Goal: Task Accomplishment & Management: Manage account settings

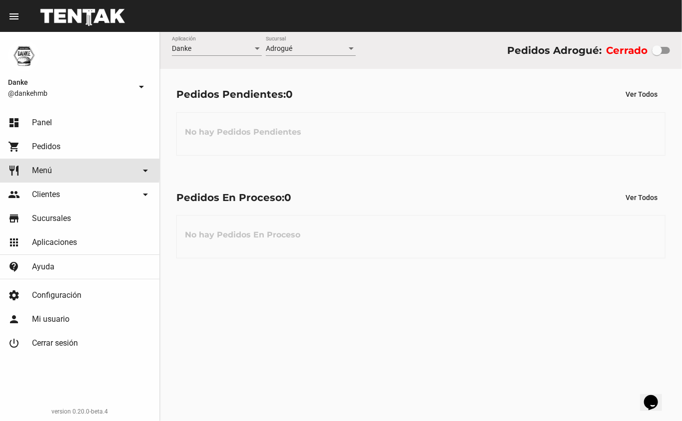
click at [36, 168] on span "Menú" at bounding box center [42, 171] width 20 height 10
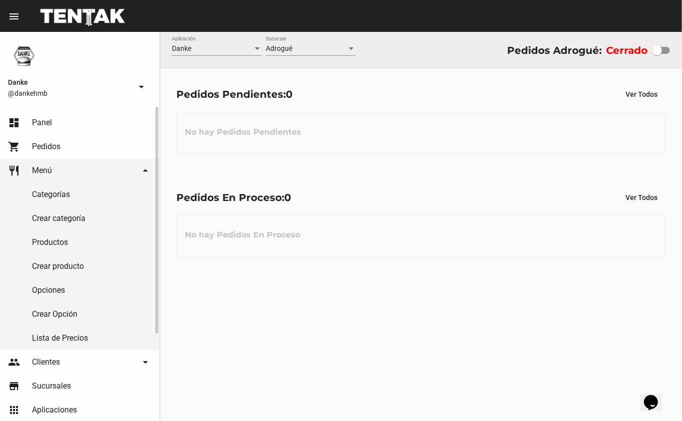
click at [42, 242] on link "Productos" at bounding box center [79, 243] width 159 height 24
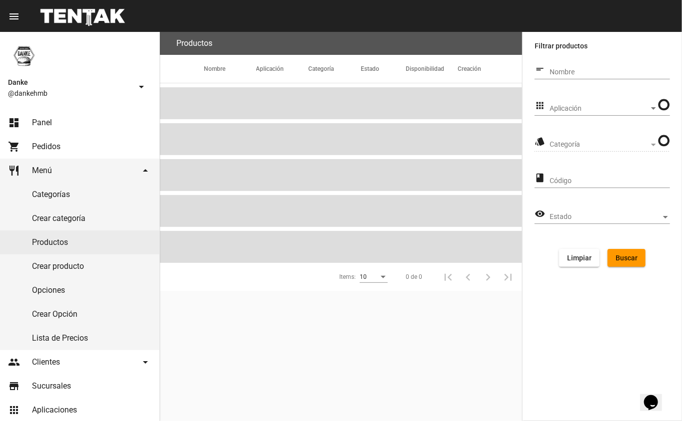
click at [564, 111] on span "Aplicación" at bounding box center [598, 109] width 99 height 8
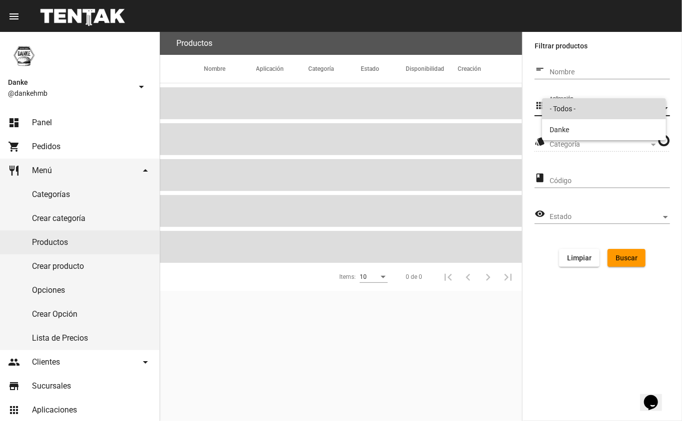
click at [556, 110] on span "- Todos -" at bounding box center [604, 108] width 108 height 21
click at [558, 108] on span "Aplicación" at bounding box center [604, 109] width 111 height 8
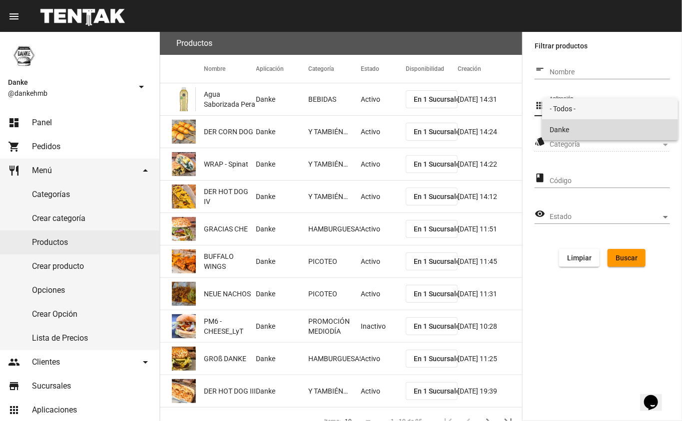
click at [550, 134] on span "Danke" at bounding box center [610, 129] width 120 height 21
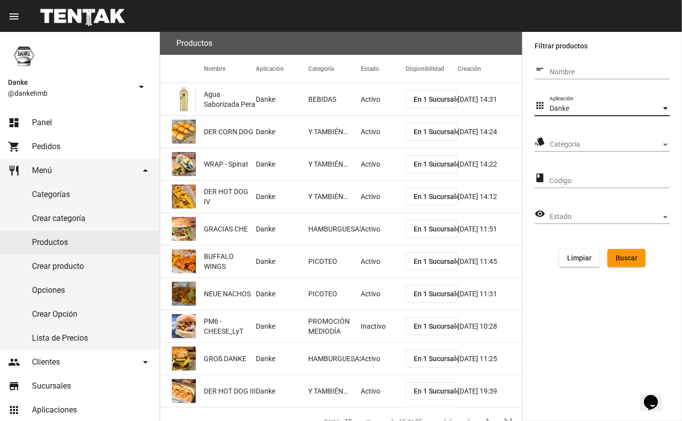
click at [556, 148] on span "Categoría" at bounding box center [604, 145] width 111 height 8
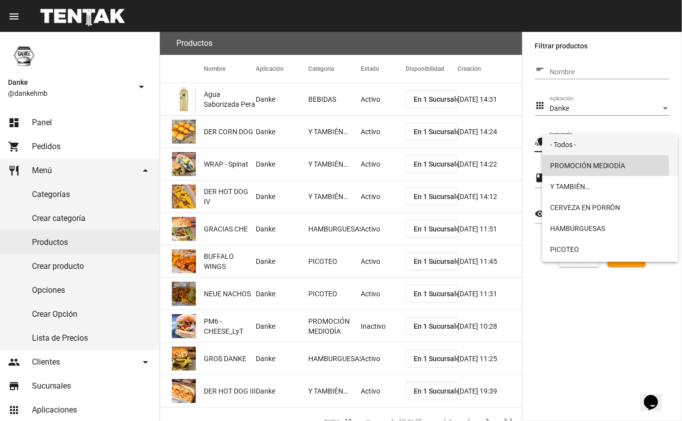
click at [562, 168] on span "PROMOCIÓN MEDIODÍA" at bounding box center [610, 165] width 120 height 21
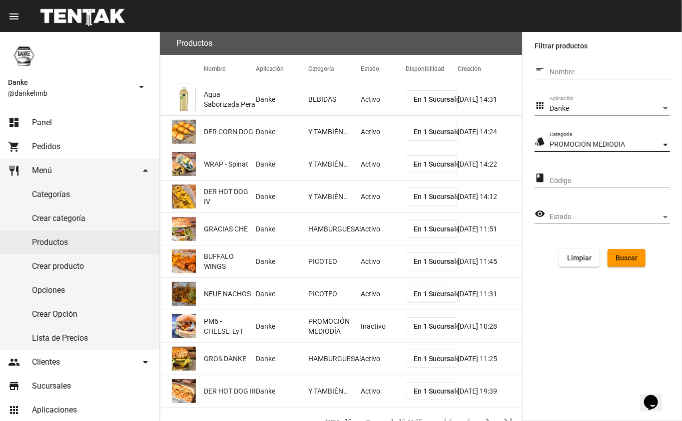
click at [618, 260] on span "Buscar" at bounding box center [626, 258] width 22 height 8
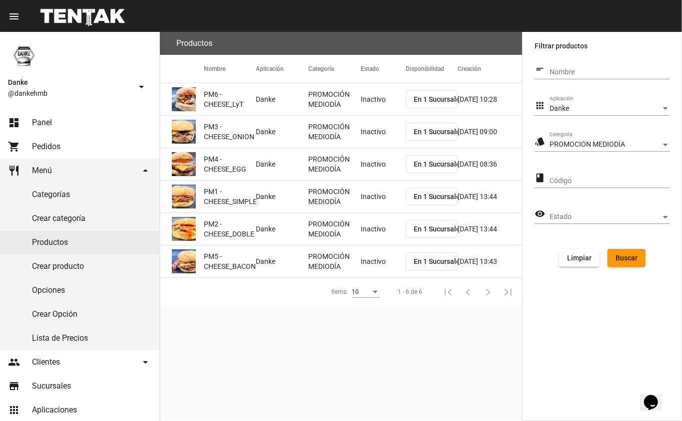
click at [368, 107] on mat-cell "Inactivo" at bounding box center [382, 99] width 45 height 32
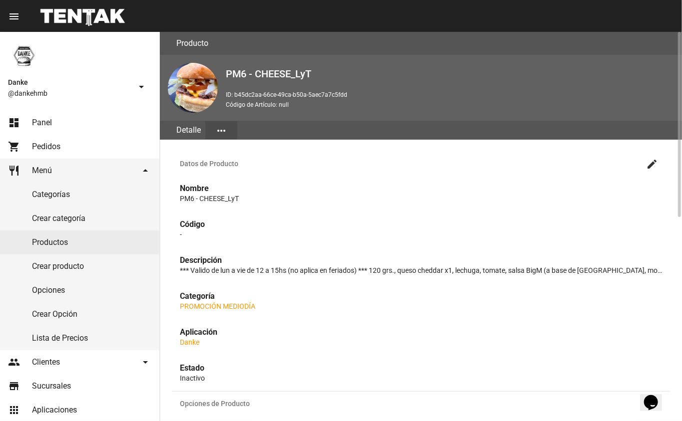
click at [652, 164] on mat-icon "create" at bounding box center [652, 164] width 12 height 12
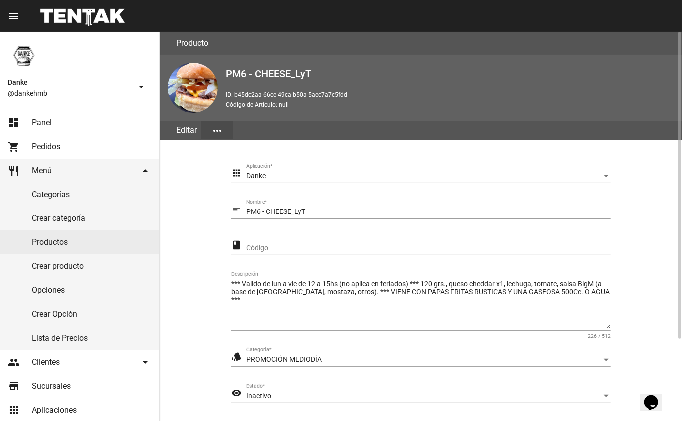
click at [263, 394] on span "Inactivo" at bounding box center [258, 396] width 25 height 8
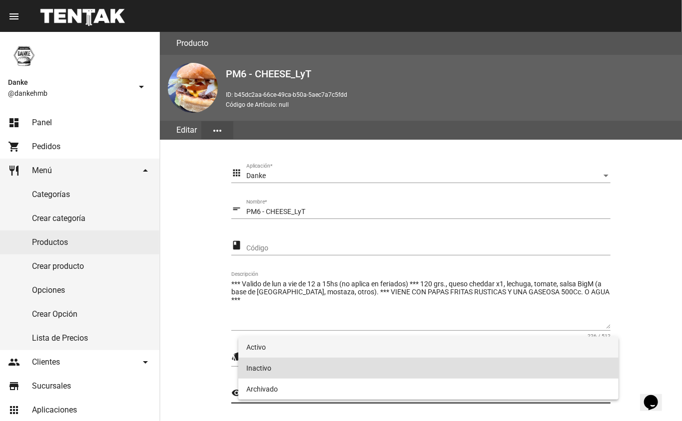
click at [263, 347] on span "Activo" at bounding box center [428, 347] width 364 height 21
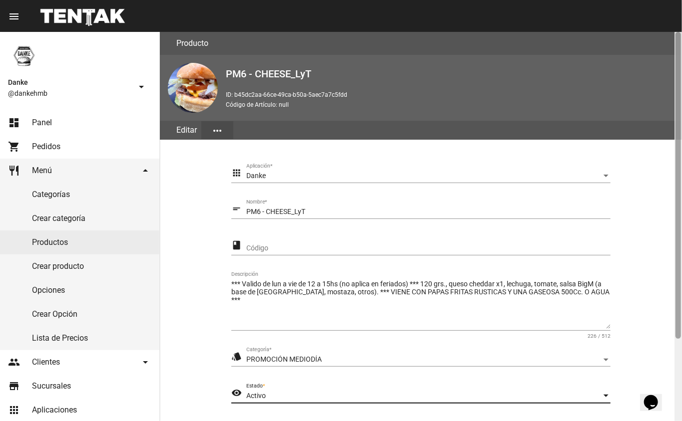
click at [676, 358] on div at bounding box center [677, 226] width 7 height 389
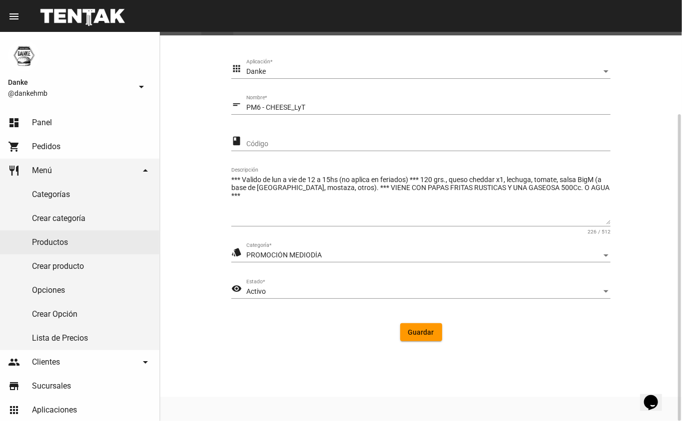
click at [422, 332] on span "Guardar" at bounding box center [421, 333] width 26 height 8
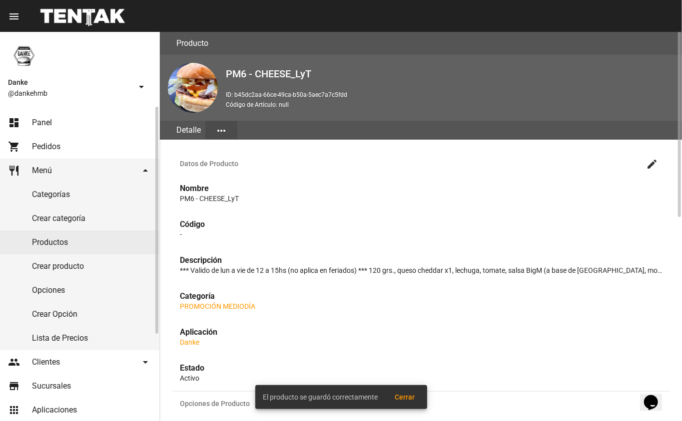
click at [58, 242] on link "Productos" at bounding box center [79, 243] width 159 height 24
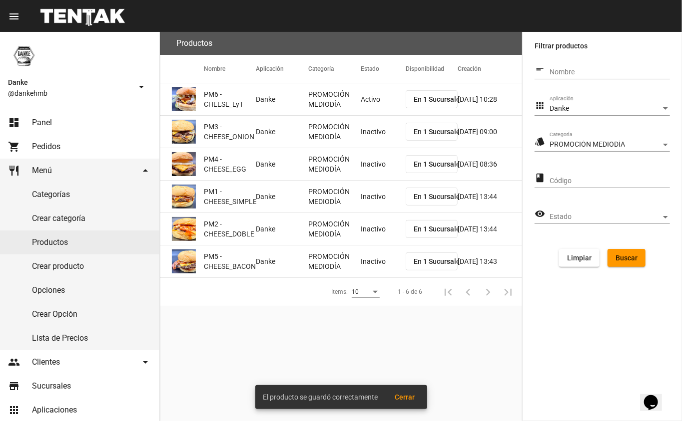
click at [375, 138] on mat-cell "Inactivo" at bounding box center [382, 132] width 45 height 32
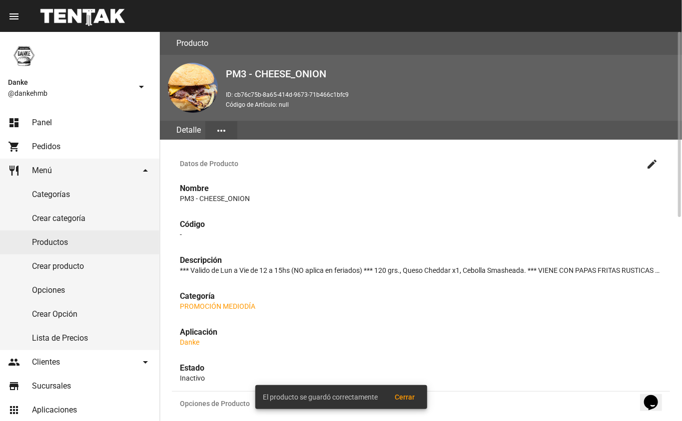
click at [653, 168] on mat-icon "create" at bounding box center [652, 164] width 12 height 12
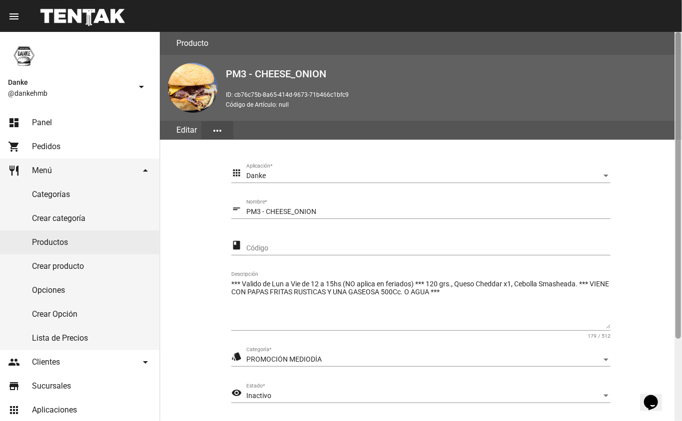
click at [678, 352] on div at bounding box center [677, 226] width 7 height 389
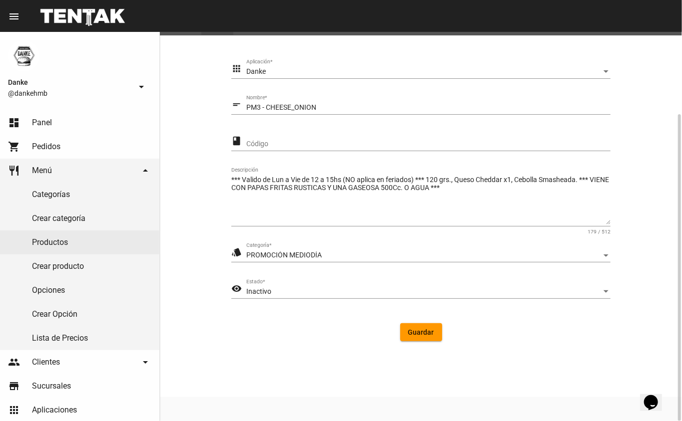
click at [300, 292] on div "Inactivo" at bounding box center [423, 292] width 355 height 8
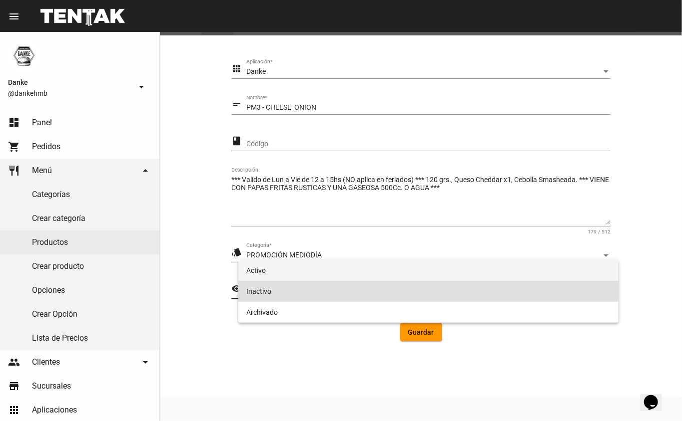
click at [262, 272] on span "Activo" at bounding box center [428, 270] width 364 height 21
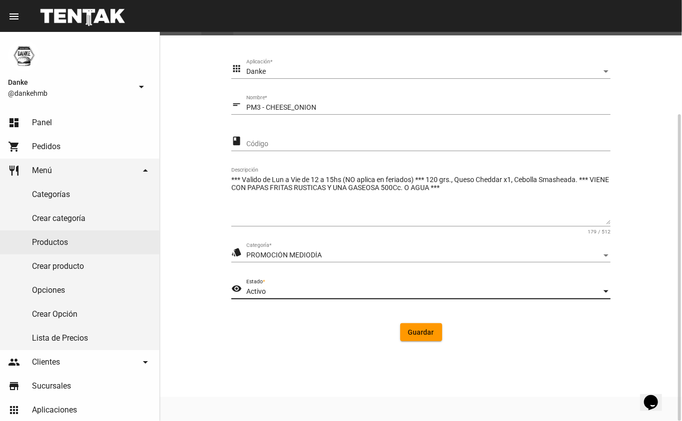
click at [422, 334] on span "Guardar" at bounding box center [421, 333] width 26 height 8
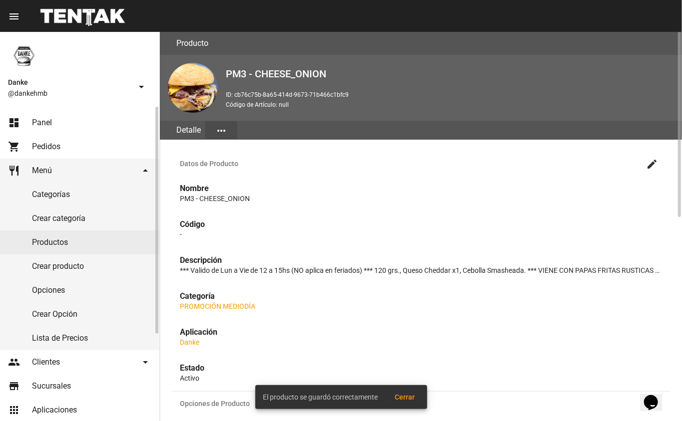
click at [60, 242] on link "Productos" at bounding box center [79, 243] width 159 height 24
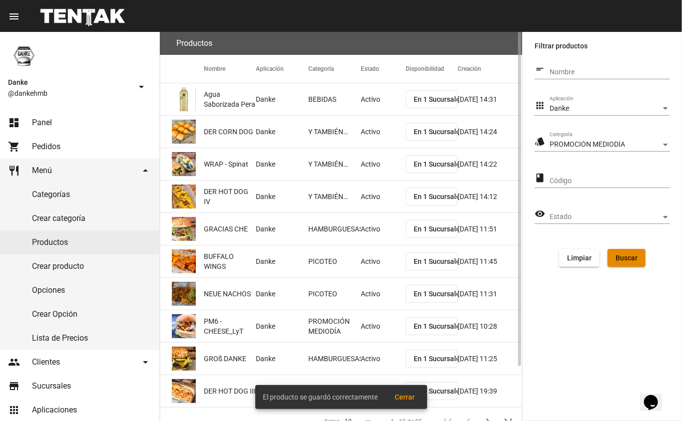
click at [624, 258] on span "Buscar" at bounding box center [626, 258] width 22 height 8
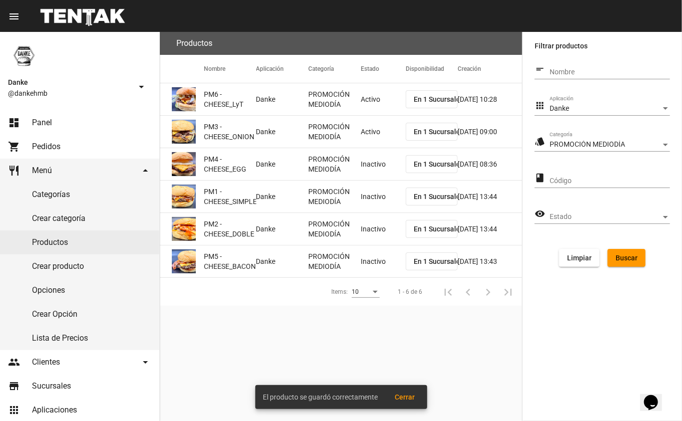
click at [368, 168] on mat-cell "Inactivo" at bounding box center [382, 164] width 45 height 32
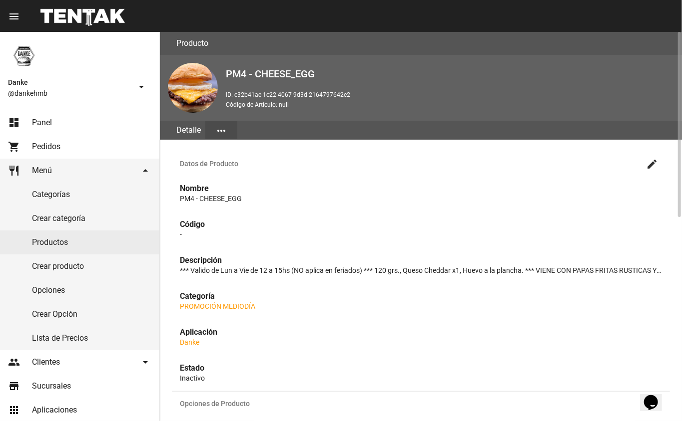
click at [651, 163] on mat-icon "create" at bounding box center [652, 164] width 12 height 12
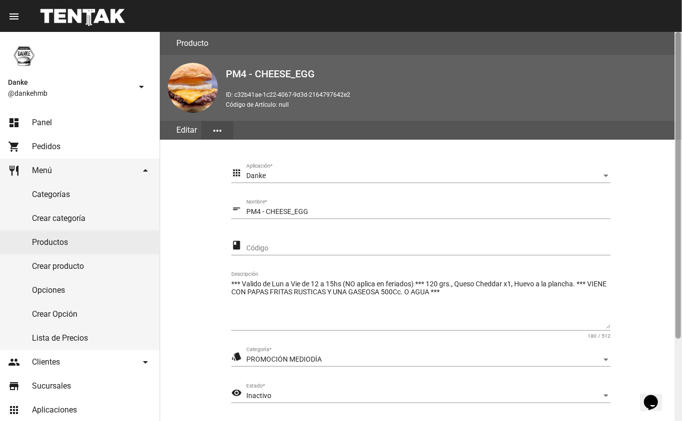
click at [678, 360] on div at bounding box center [677, 226] width 7 height 389
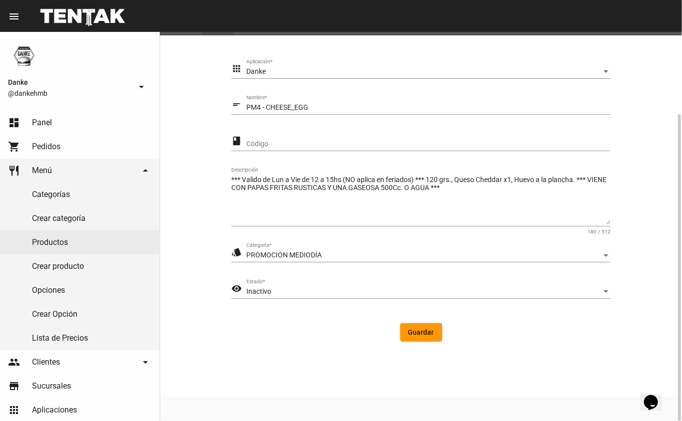
click at [322, 291] on div "Inactivo" at bounding box center [423, 292] width 355 height 8
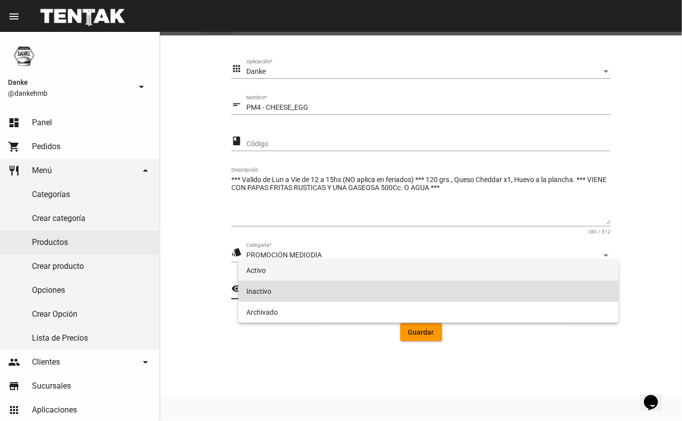
click at [262, 270] on span "Activo" at bounding box center [428, 270] width 364 height 21
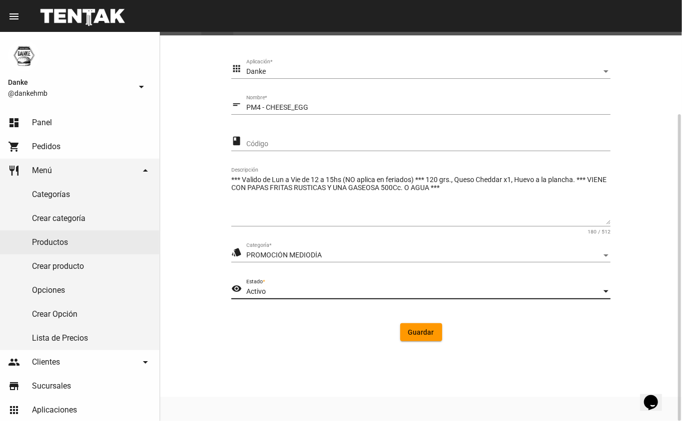
click at [423, 333] on span "Guardar" at bounding box center [421, 333] width 26 height 8
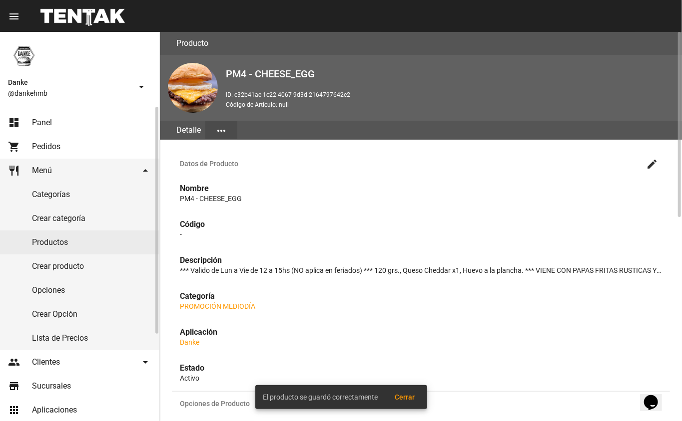
click at [45, 244] on link "Productos" at bounding box center [79, 243] width 159 height 24
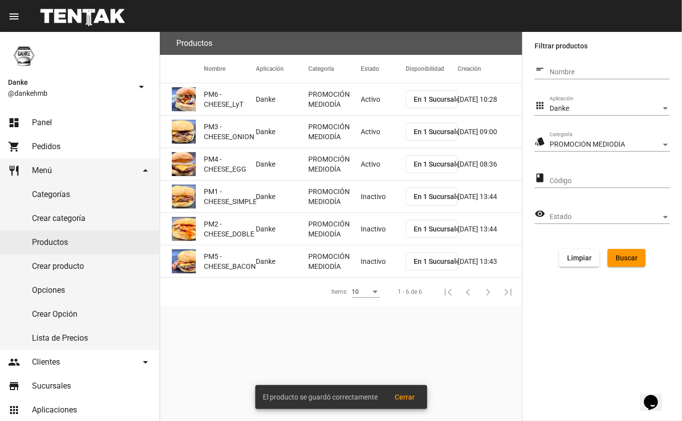
click at [362, 202] on mat-cell "Inactivo" at bounding box center [382, 197] width 45 height 32
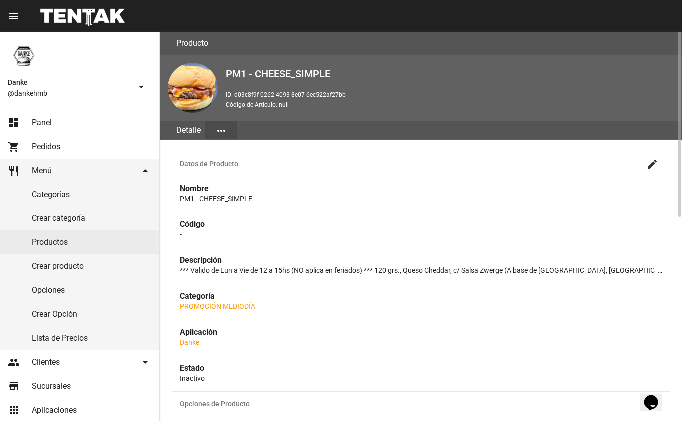
click at [654, 165] on mat-icon "create" at bounding box center [652, 164] width 12 height 12
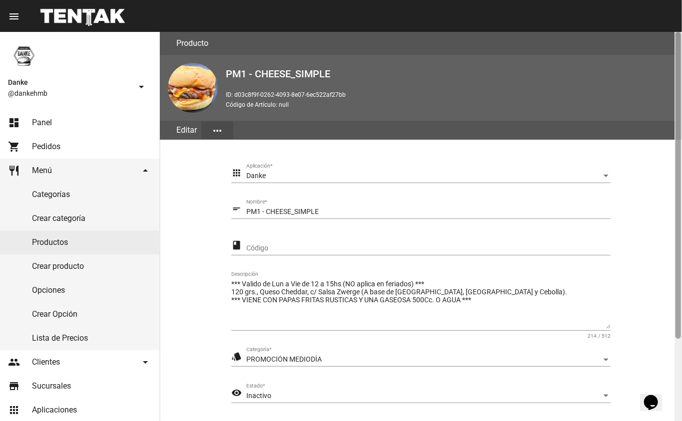
click at [680, 365] on div at bounding box center [677, 226] width 7 height 389
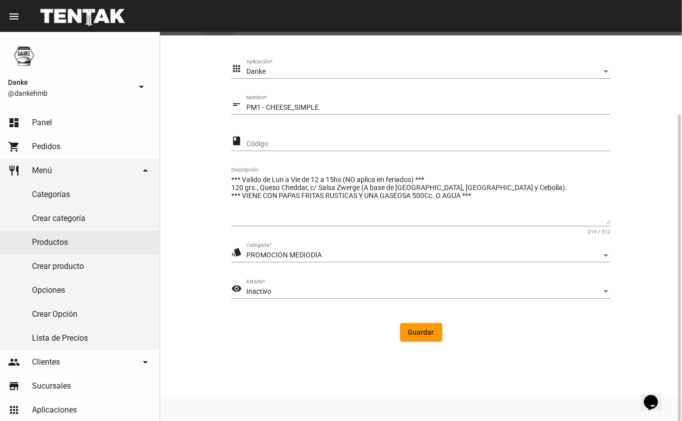
click at [252, 290] on span "Inactivo" at bounding box center [258, 292] width 25 height 8
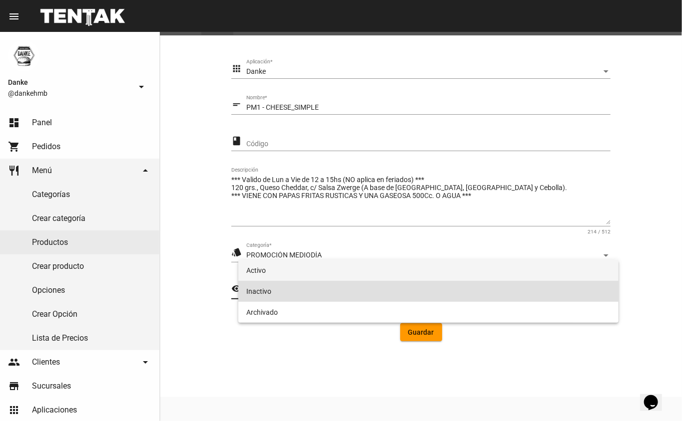
click at [256, 273] on span "Activo" at bounding box center [428, 270] width 364 height 21
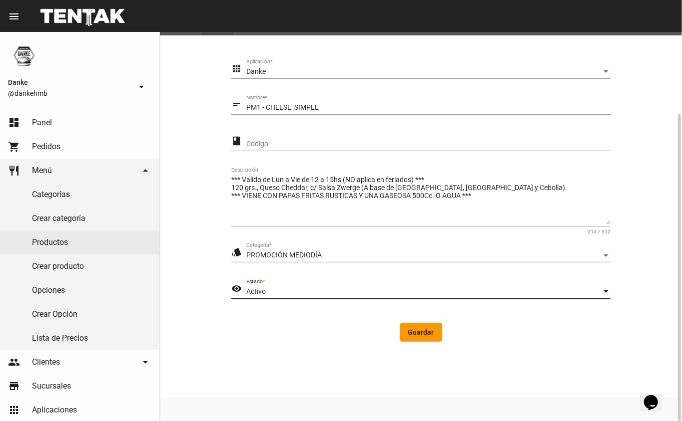
click at [414, 335] on span "Guardar" at bounding box center [421, 333] width 26 height 8
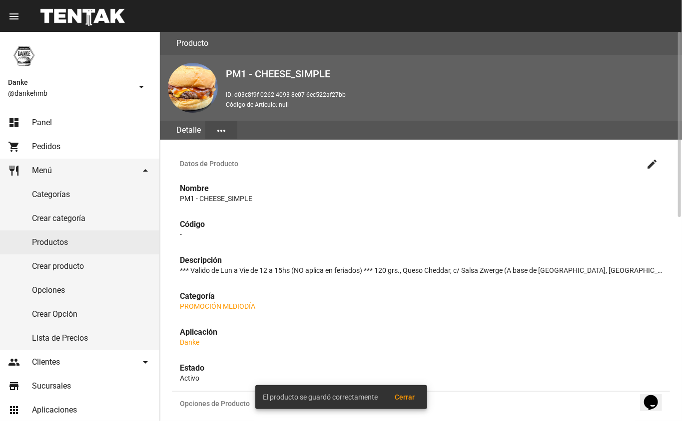
click at [47, 242] on link "Productos" at bounding box center [79, 243] width 159 height 24
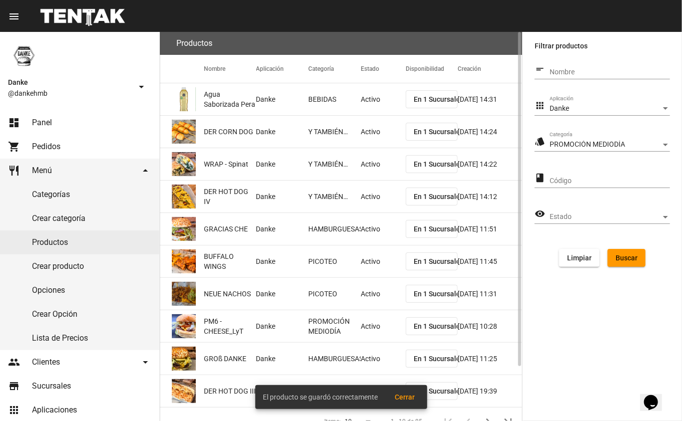
click at [617, 258] on span "Buscar" at bounding box center [626, 258] width 22 height 8
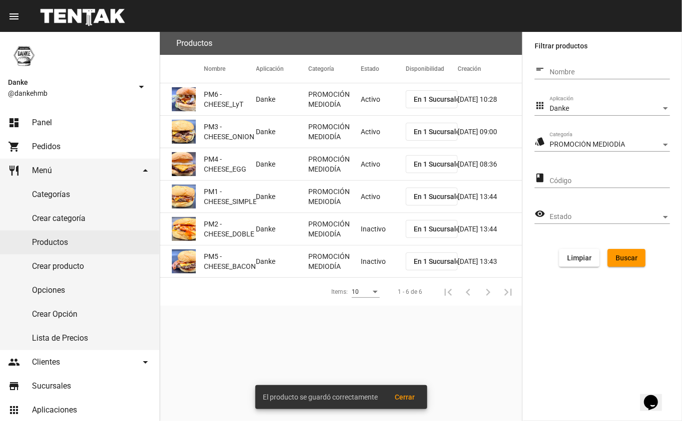
click at [379, 232] on mat-cell "Inactivo" at bounding box center [382, 229] width 45 height 32
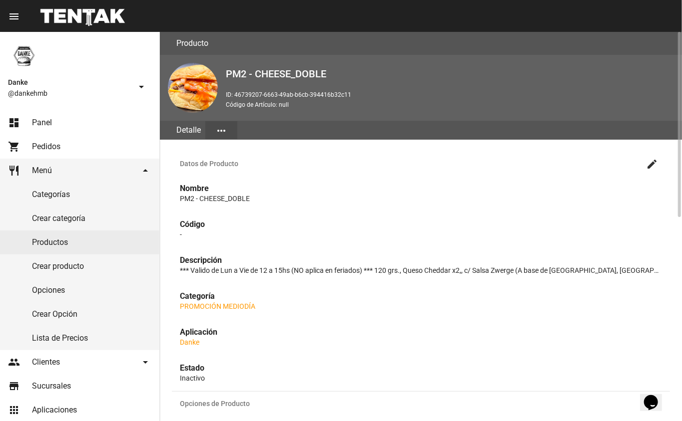
click at [652, 163] on mat-icon "create" at bounding box center [652, 164] width 12 height 12
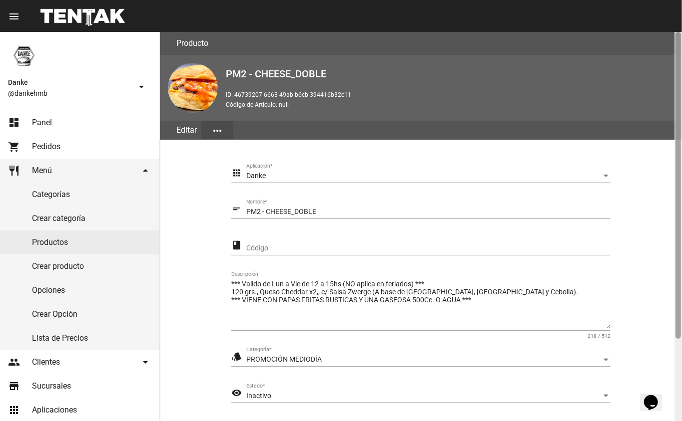
click at [674, 350] on div at bounding box center [677, 226] width 7 height 389
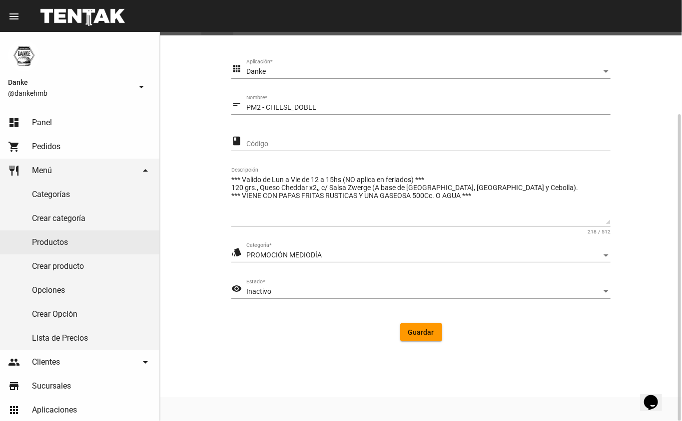
click at [331, 294] on div "Inactivo" at bounding box center [423, 292] width 355 height 8
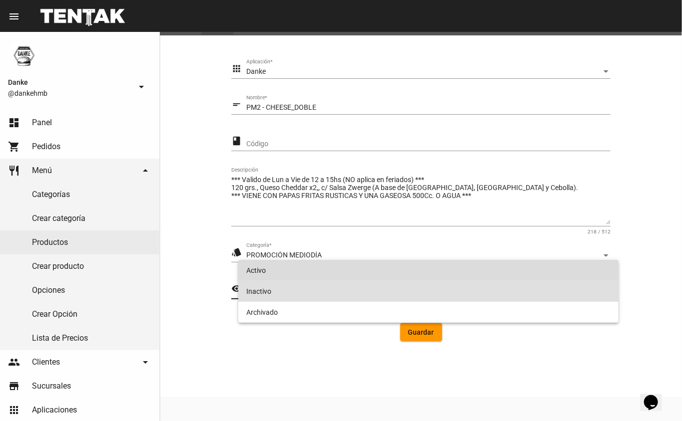
click at [257, 272] on span "Activo" at bounding box center [428, 270] width 364 height 21
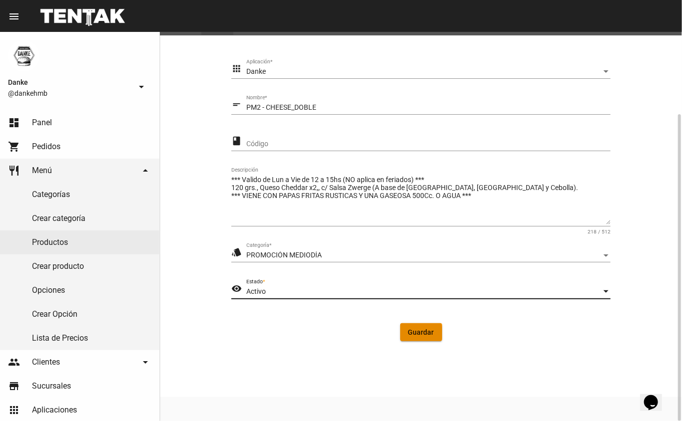
click at [414, 333] on span "Guardar" at bounding box center [421, 333] width 26 height 8
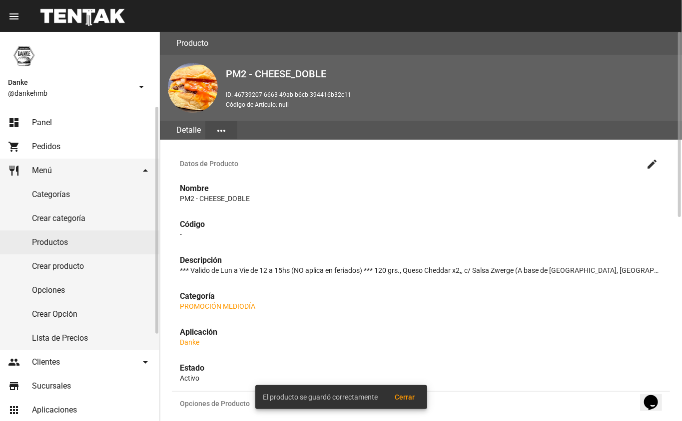
click at [87, 247] on link "Productos" at bounding box center [79, 243] width 159 height 24
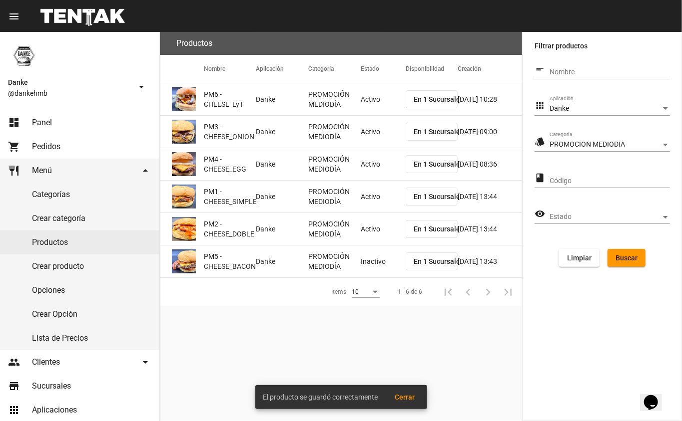
click at [374, 261] on mat-cell "Inactivo" at bounding box center [382, 262] width 45 height 32
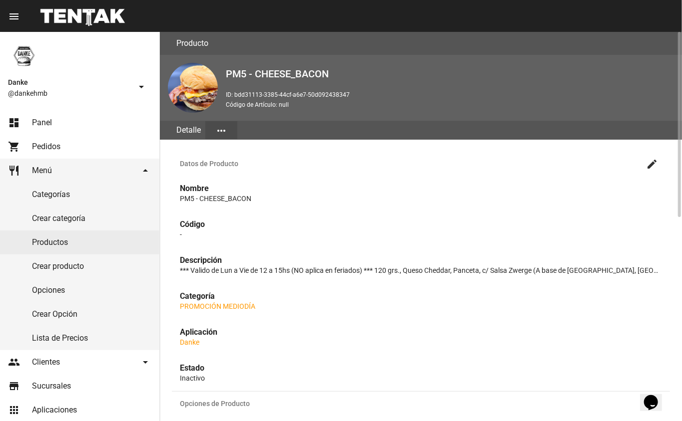
click at [650, 165] on mat-icon "create" at bounding box center [652, 164] width 12 height 12
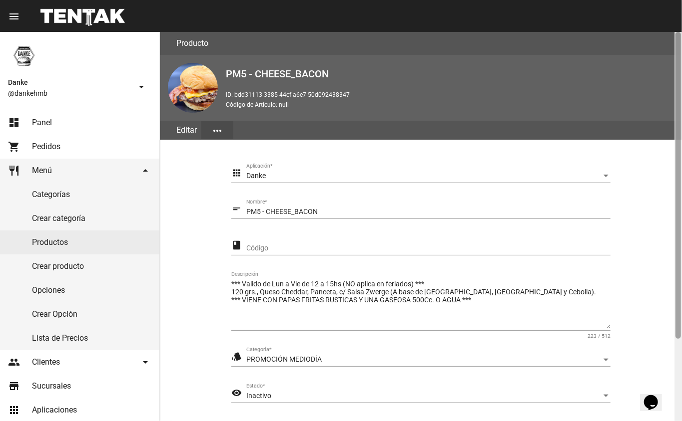
click at [676, 372] on div at bounding box center [677, 226] width 7 height 389
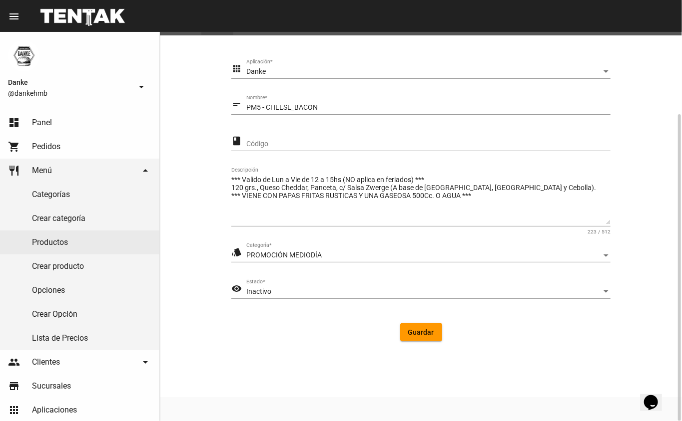
click at [252, 292] on span "Inactivo" at bounding box center [258, 292] width 25 height 8
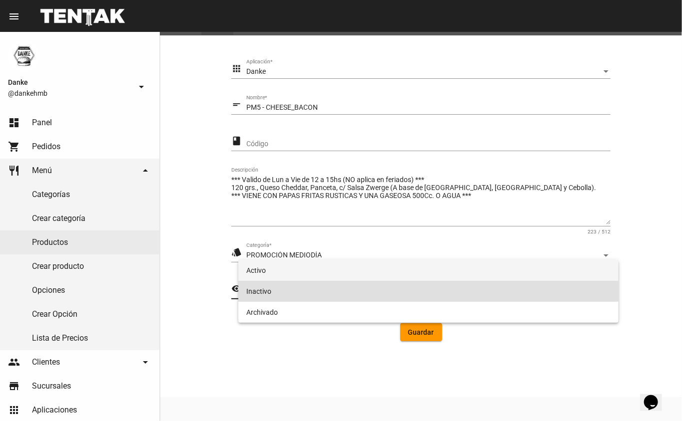
click at [258, 272] on span "Activo" at bounding box center [428, 270] width 364 height 21
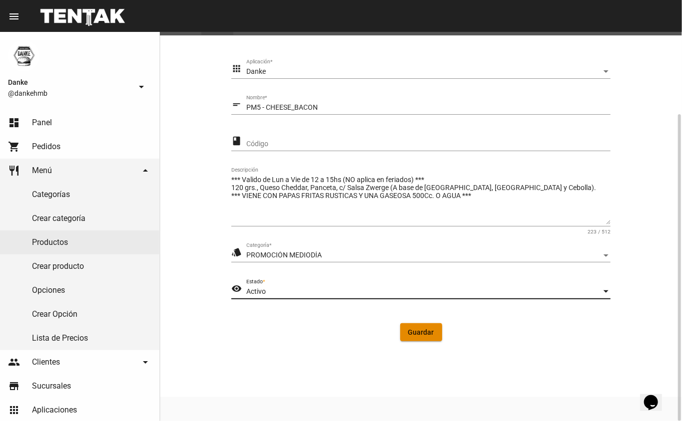
click at [412, 336] on span "Guardar" at bounding box center [421, 333] width 26 height 8
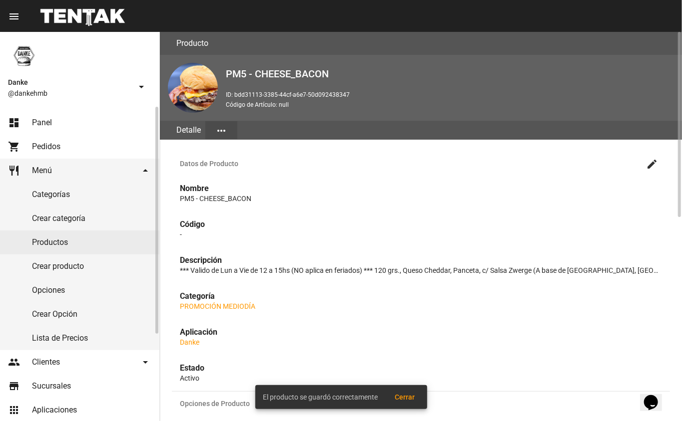
click at [31, 242] on link "Productos" at bounding box center [79, 243] width 159 height 24
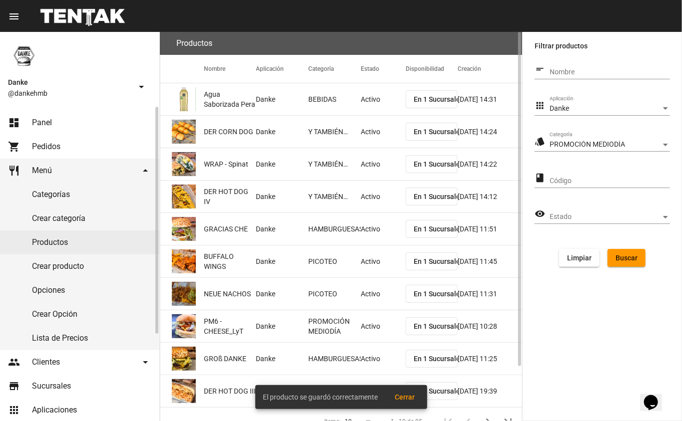
click at [20, 121] on link "dashboard Panel" at bounding box center [79, 123] width 159 height 24
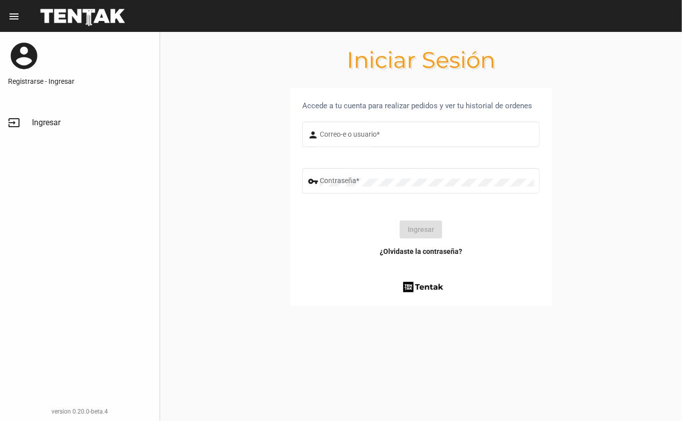
type input "[EMAIL_ADDRESS][DOMAIN_NAME]"
